Goal: Book appointment/travel/reservation

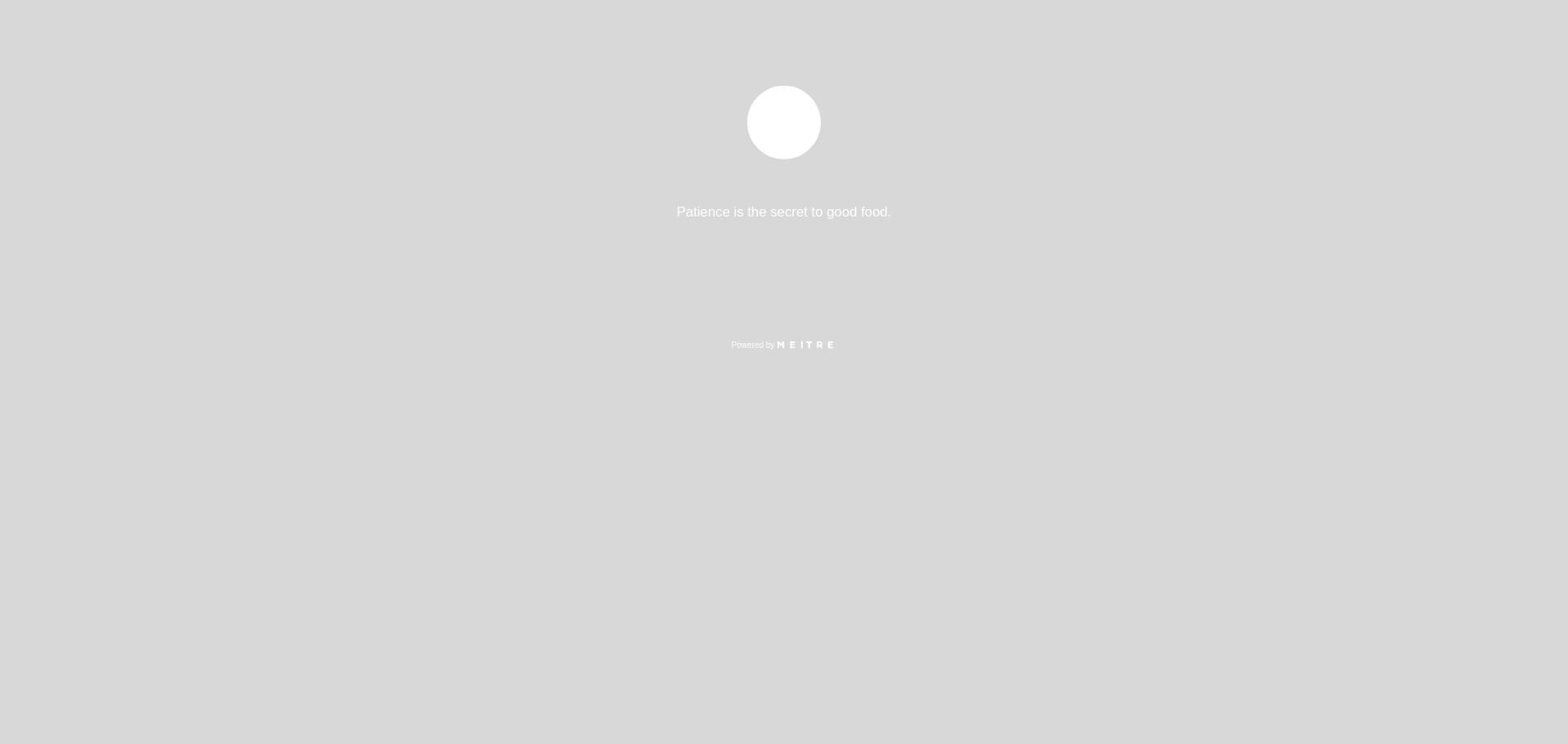
select select "es"
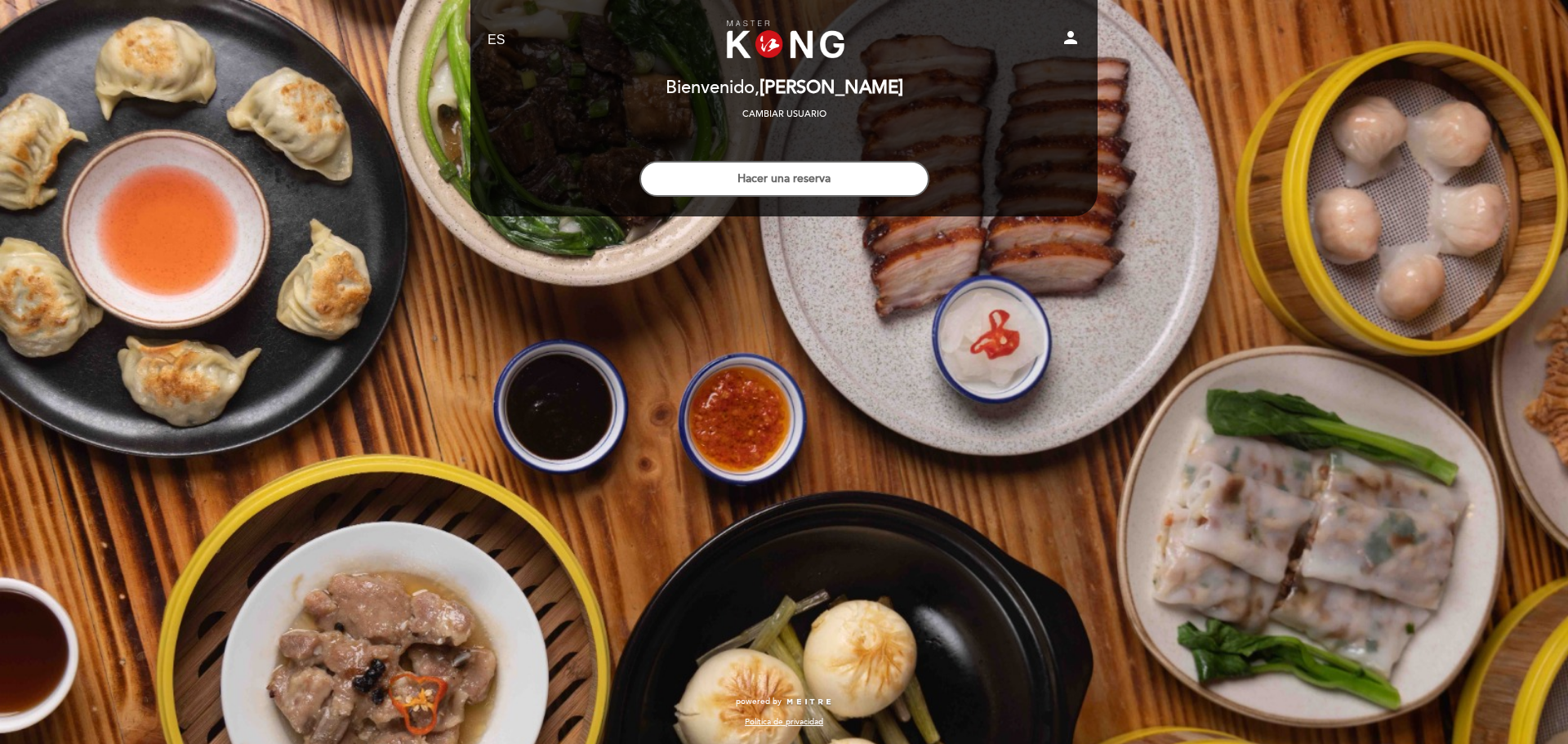
click at [1077, 35] on icon "person" at bounding box center [1071, 38] width 20 height 20
select select "es"
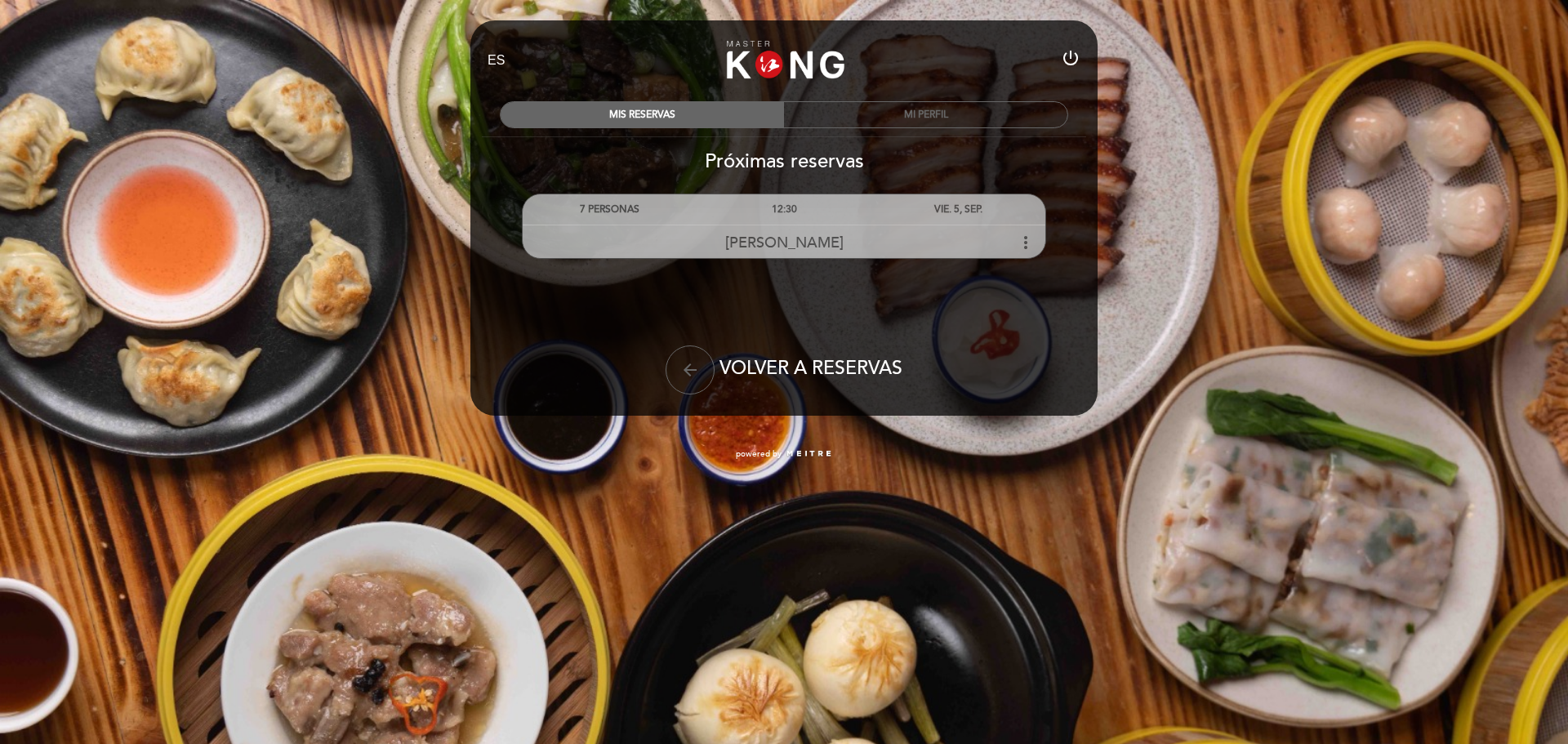
click at [1027, 246] on icon "more_vert" at bounding box center [1026, 243] width 20 height 20
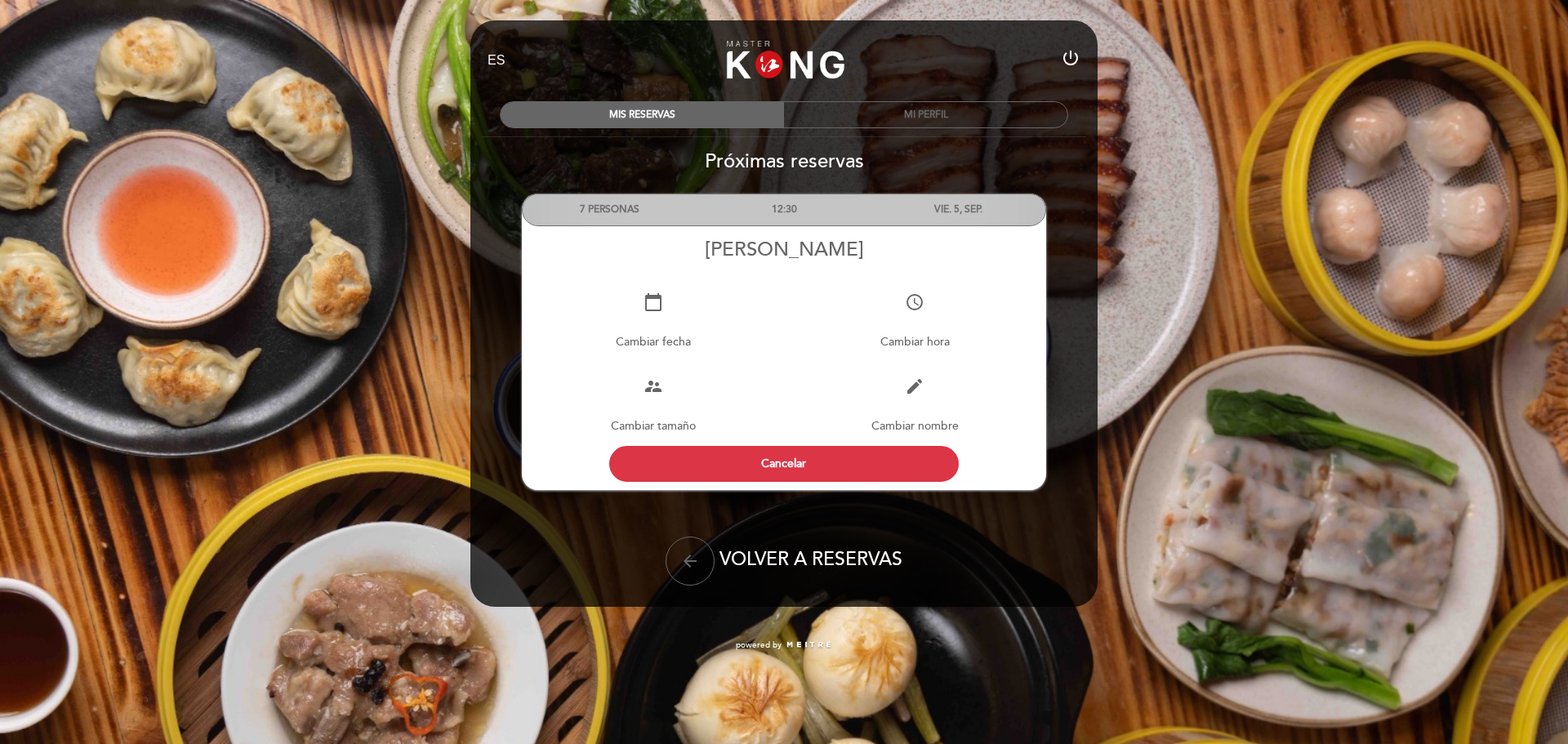
click at [615, 200] on div "7 PERSONAS" at bounding box center [610, 208] width 174 height 30
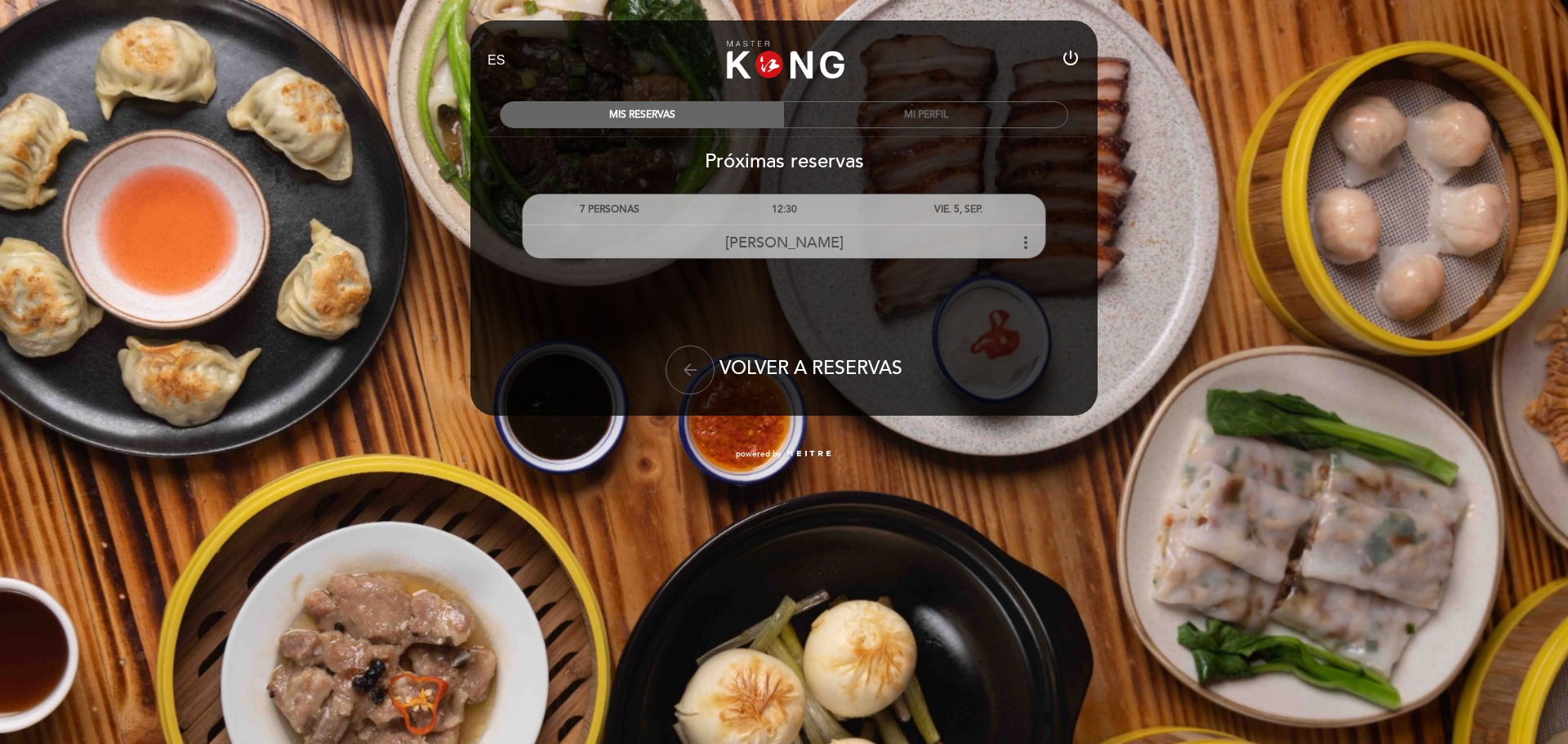
click at [742, 204] on div "12:30" at bounding box center [784, 208] width 174 height 30
